Goal: Transaction & Acquisition: Purchase product/service

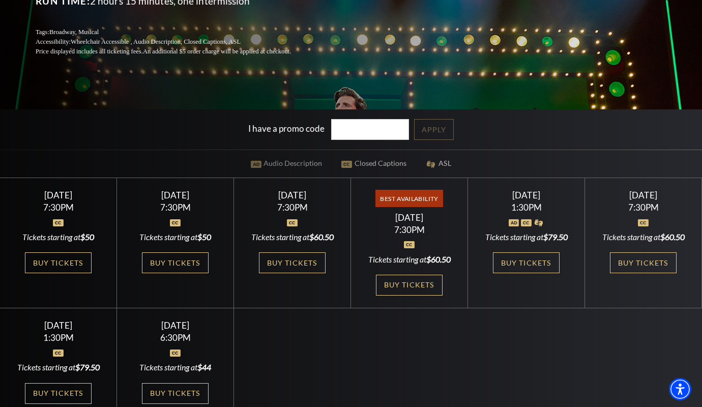
scroll to position [213, 0]
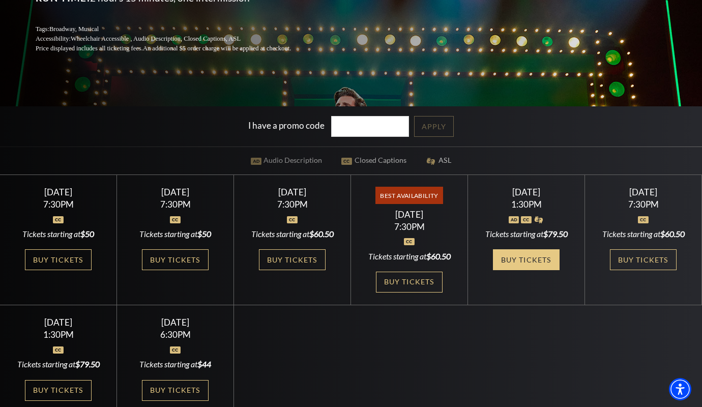
click at [527, 256] on link "Buy Tickets" at bounding box center [526, 259] width 66 height 21
click at [309, 262] on link "Buy Tickets" at bounding box center [292, 259] width 66 height 21
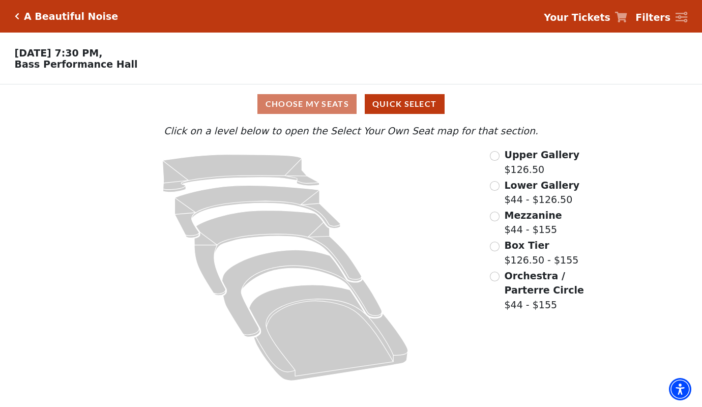
click at [18, 17] on icon "Click here to go back to filters" at bounding box center [17, 16] width 5 height 7
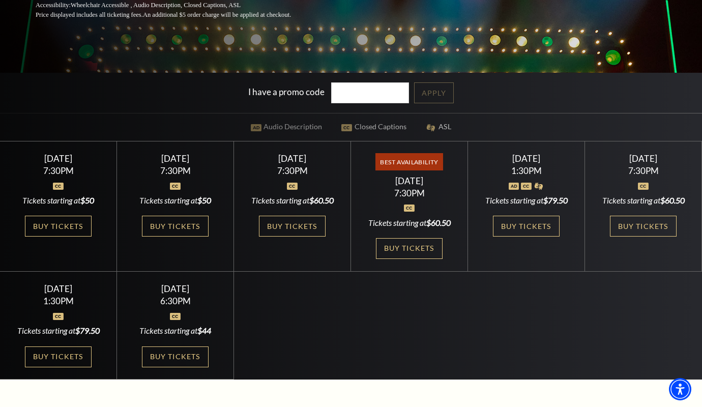
scroll to position [247, 0]
